Goal: Task Accomplishment & Management: Manage account settings

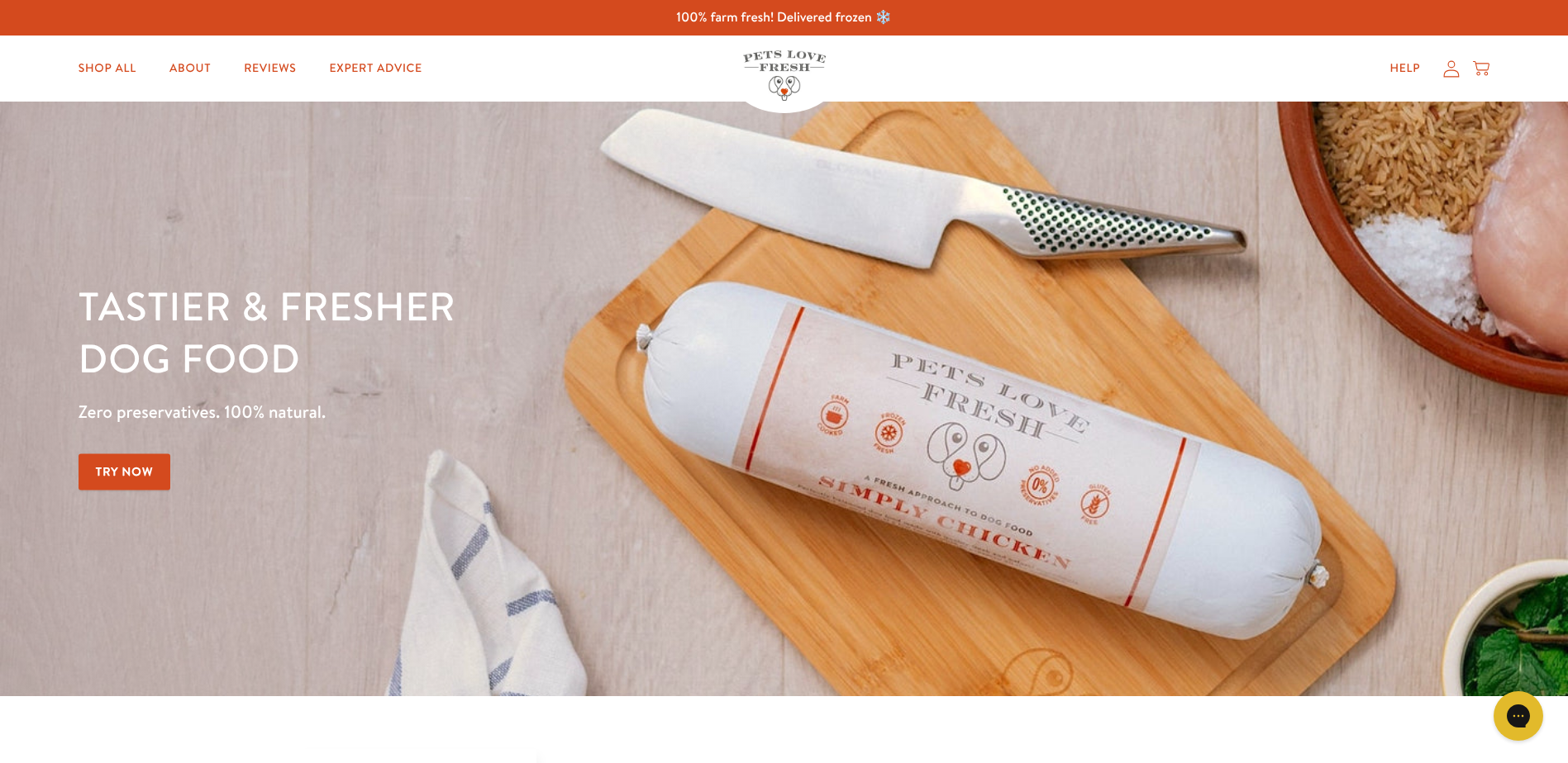
click at [1459, 72] on icon at bounding box center [1451, 69] width 16 height 17
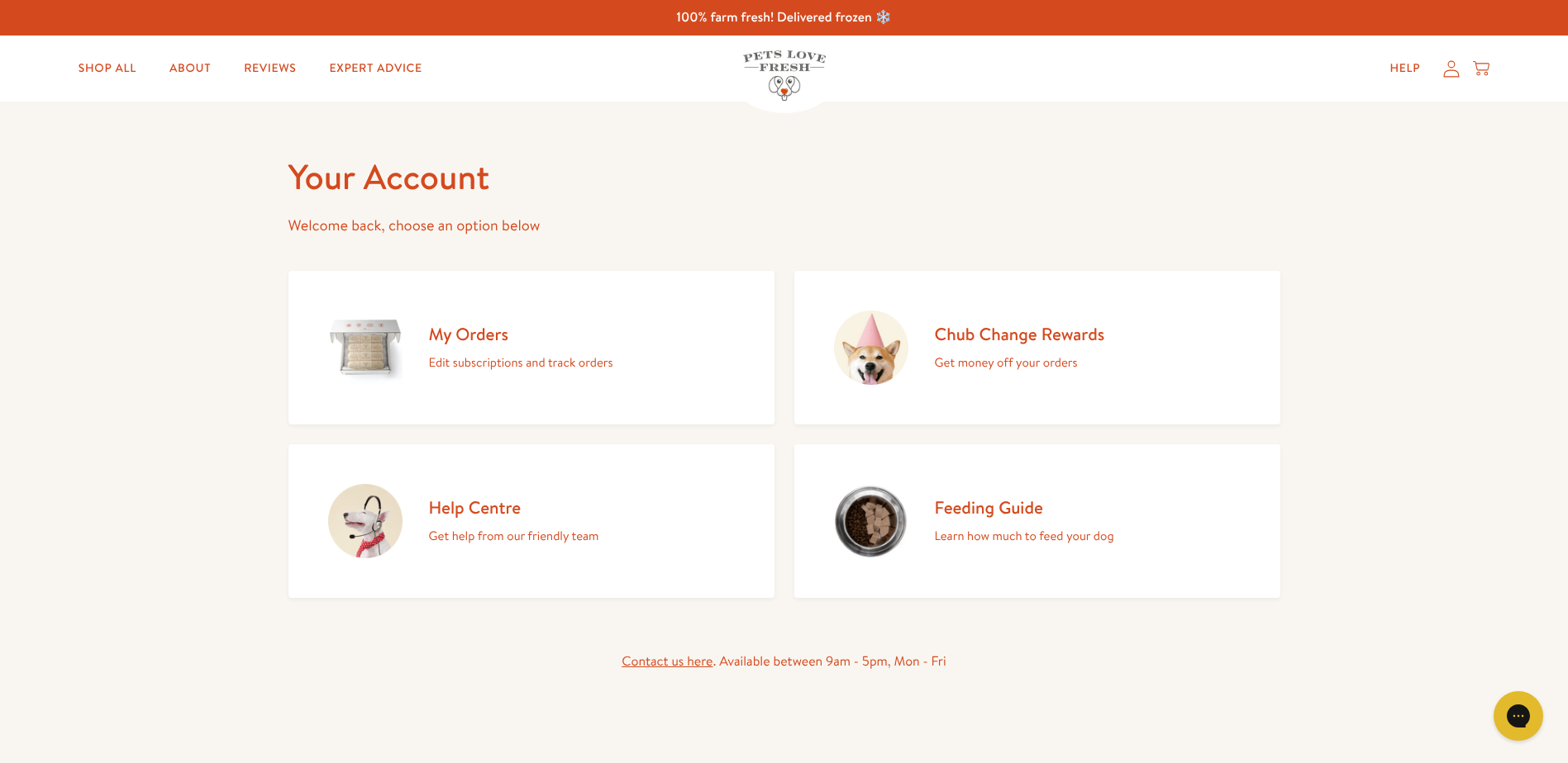
click at [631, 371] on link "My Orders Edit subscriptions and track orders" at bounding box center [531, 347] width 486 height 154
